Goal: Task Accomplishment & Management: Use online tool/utility

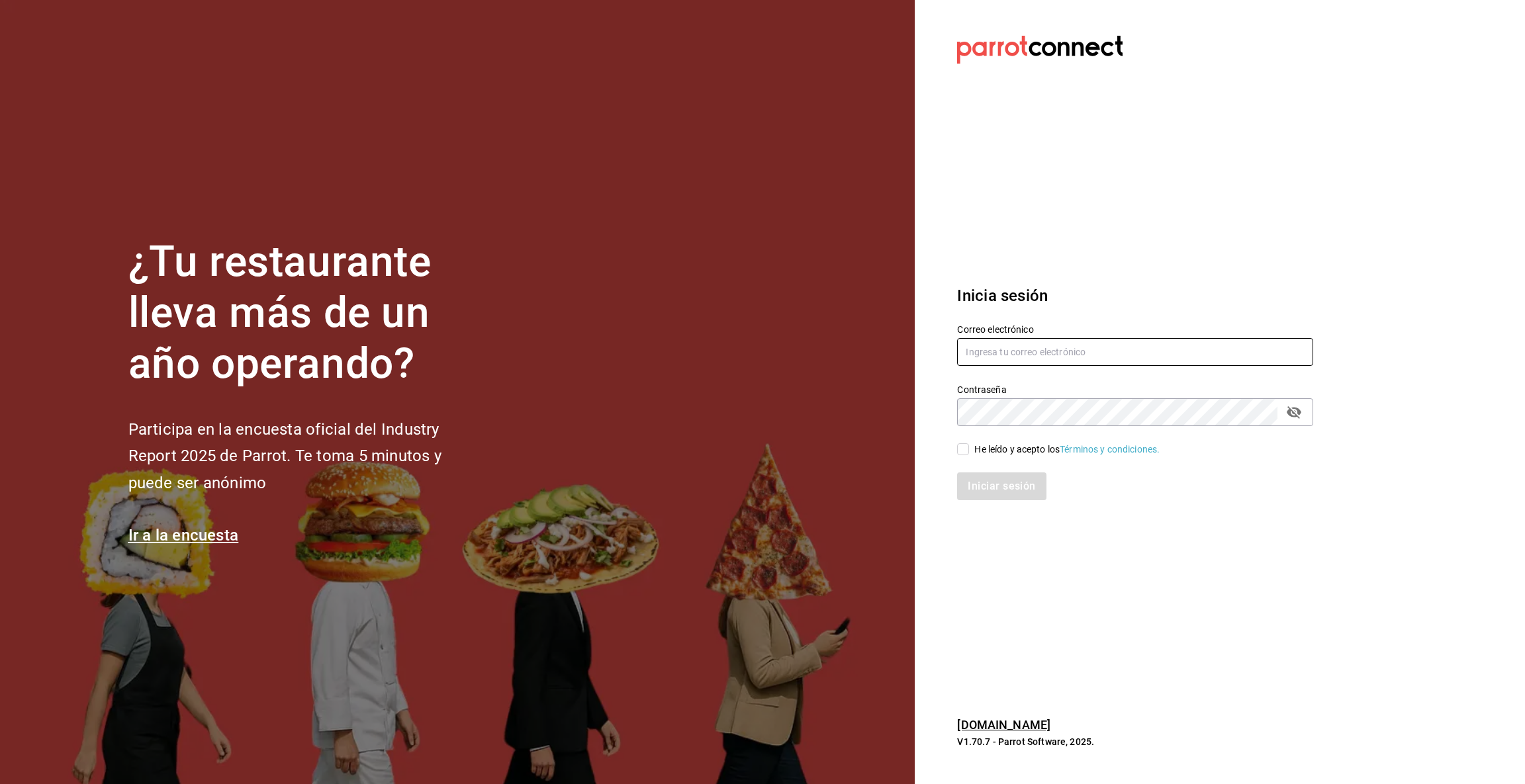
type input "[EMAIL_ADDRESS][DOMAIN_NAME]"
click at [958, 450] on input "He leído y acepto los Términos y condiciones." at bounding box center [963, 449] width 12 height 12
checkbox input "true"
click at [975, 488] on button "Iniciar sesión" at bounding box center [1002, 486] width 90 height 28
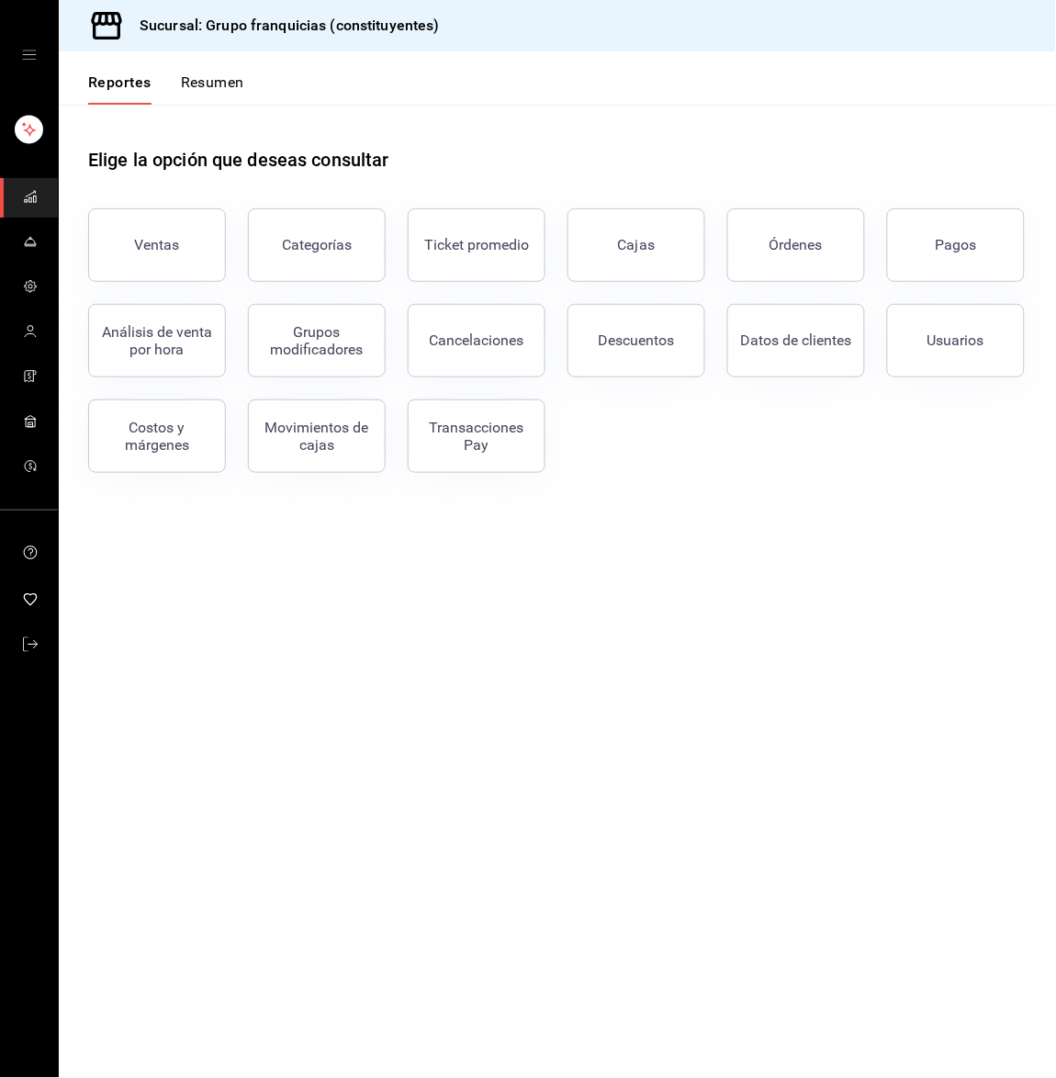
click at [212, 76] on button "Resumen" at bounding box center [212, 88] width 63 height 31
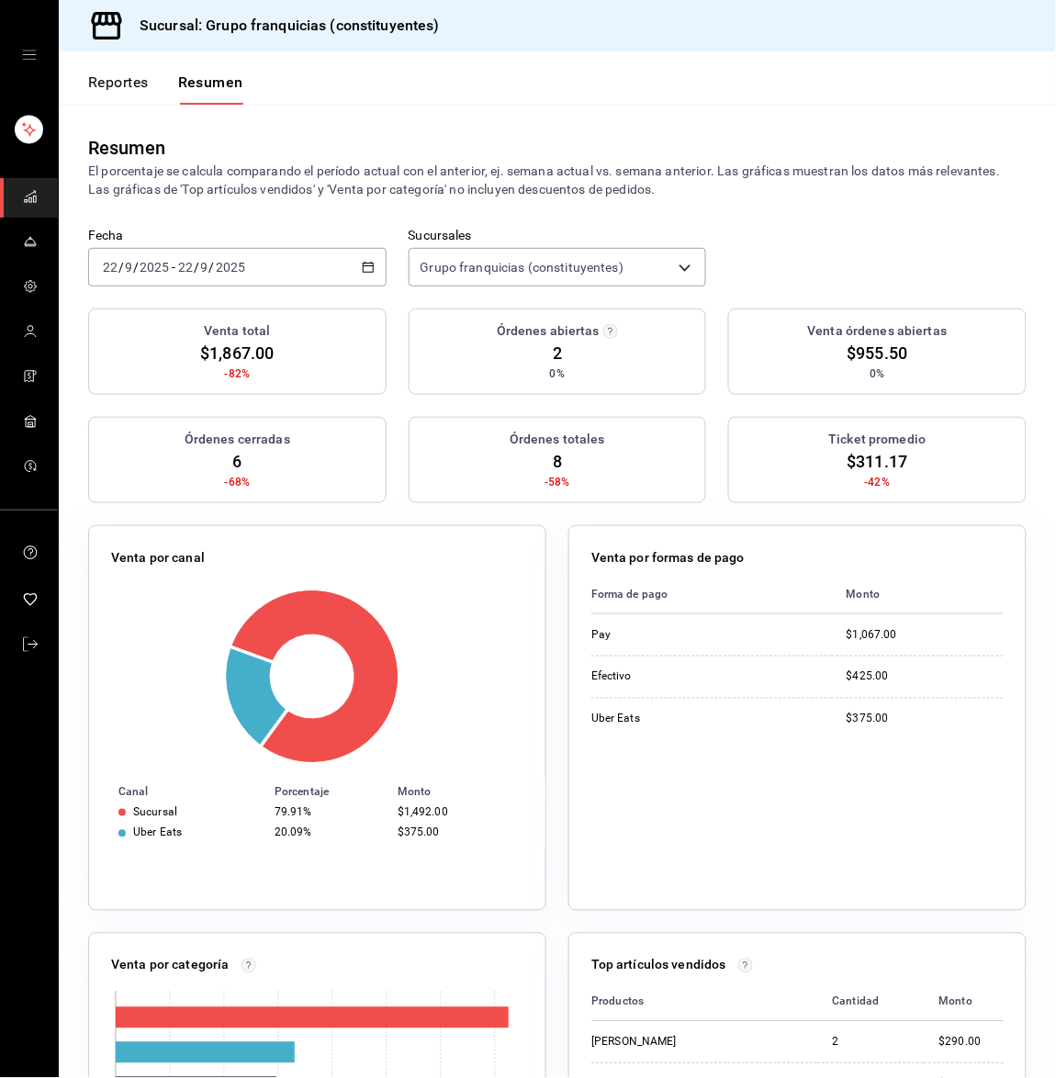
click at [305, 280] on div "2025-09-22 22 / 9 / 2025 - 2025-09-22 22 / 9 / 2025" at bounding box center [237, 267] width 298 height 39
click at [224, 321] on span "Hoy" at bounding box center [175, 322] width 142 height 19
